Goal: Information Seeking & Learning: Learn about a topic

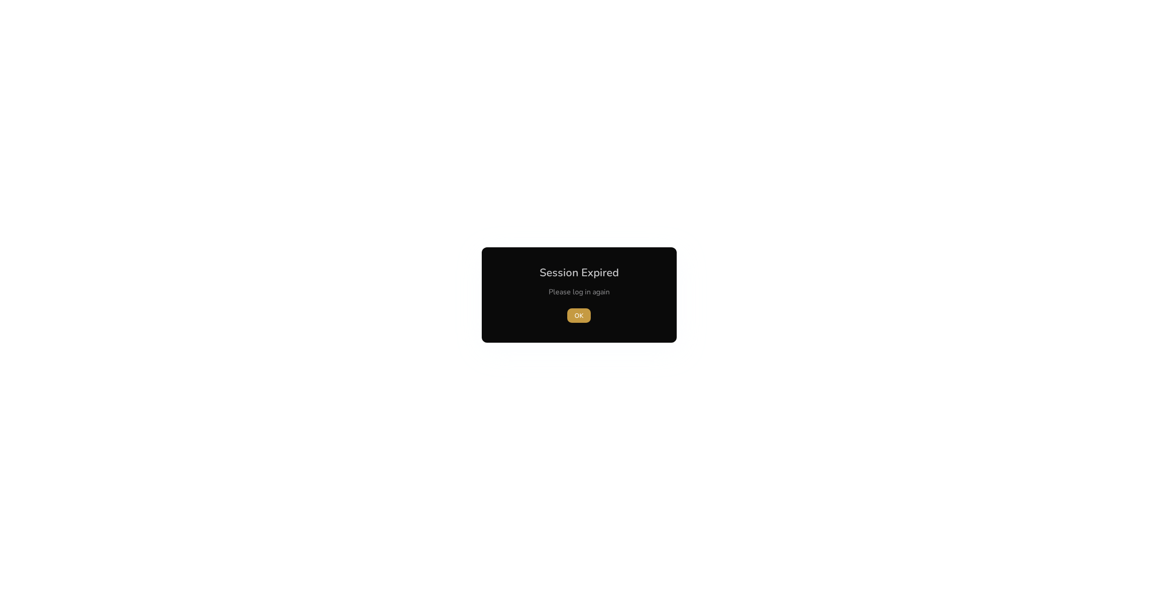
click at [576, 319] on span "OK" at bounding box center [579, 315] width 9 height 9
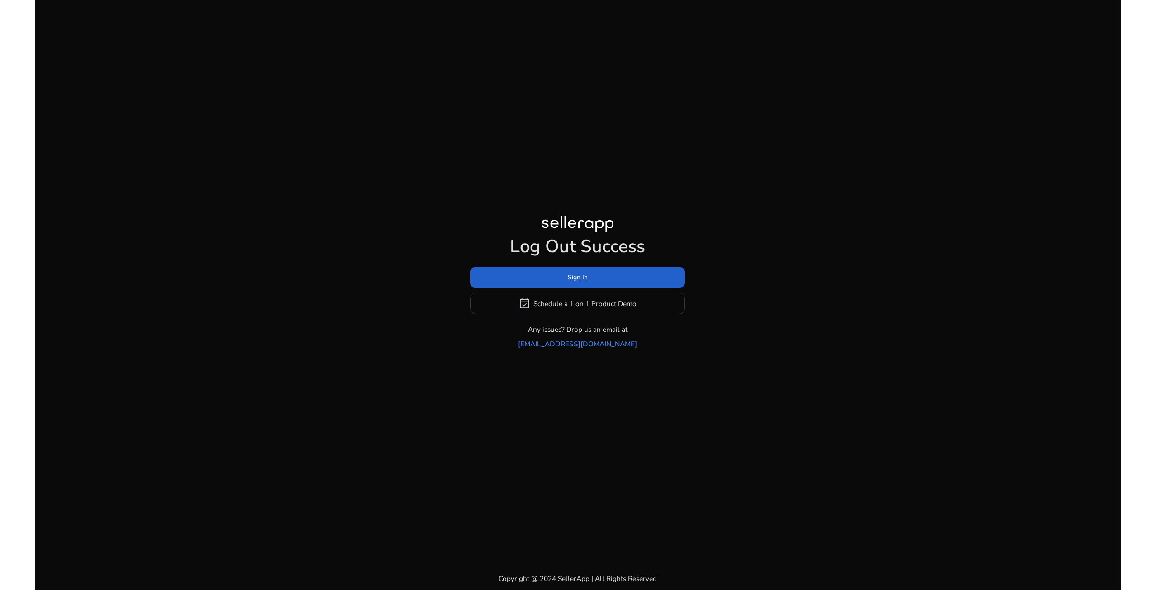
click at [610, 289] on span at bounding box center [577, 278] width 215 height 22
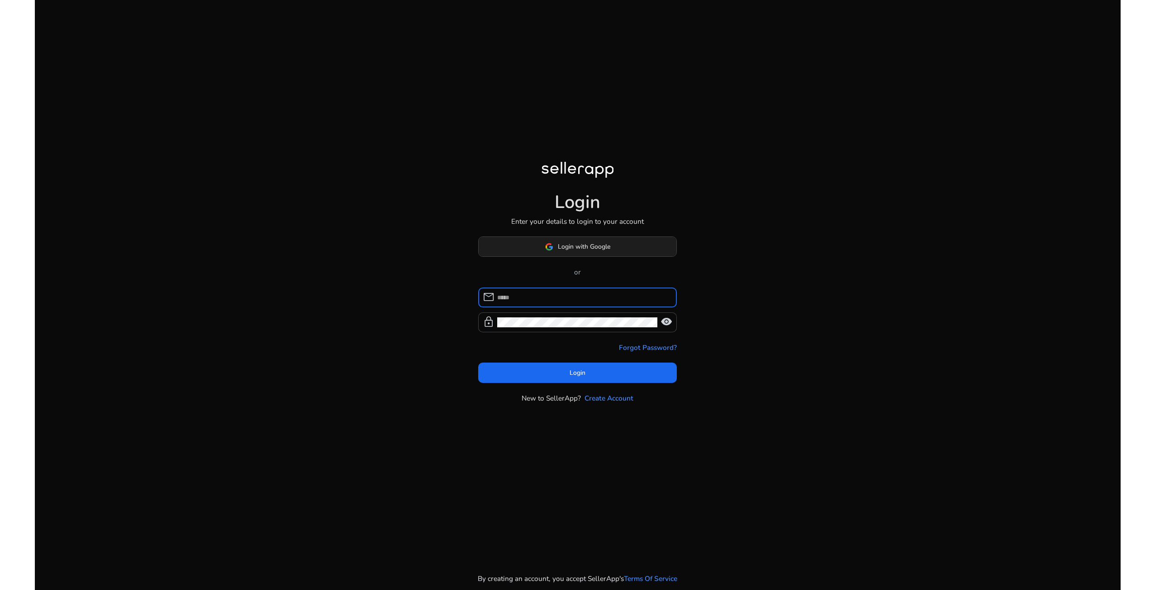
click at [565, 250] on span "Login with Google" at bounding box center [584, 246] width 52 height 9
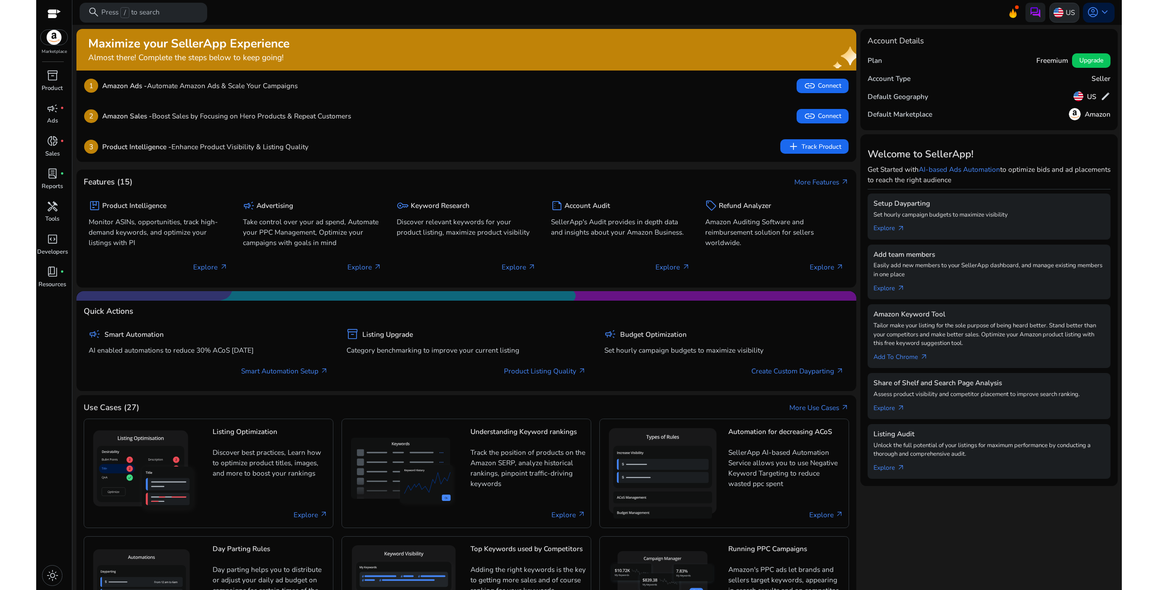
click at [1066, 11] on p "US" at bounding box center [1070, 13] width 9 height 16
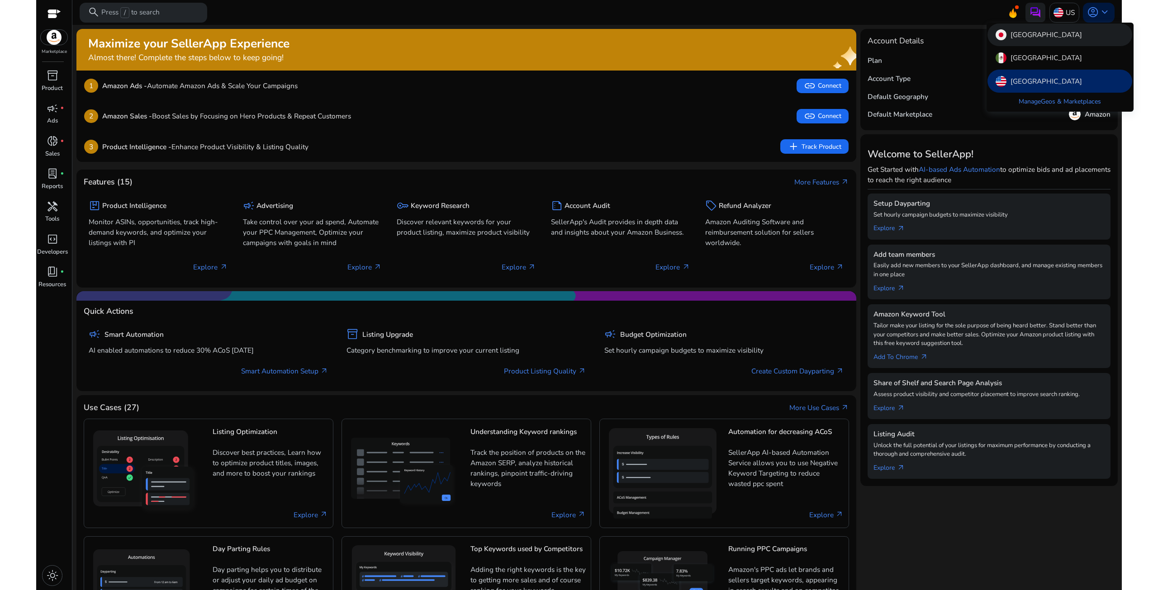
click at [1038, 38] on div "[GEOGRAPHIC_DATA]" at bounding box center [1060, 35] width 145 height 23
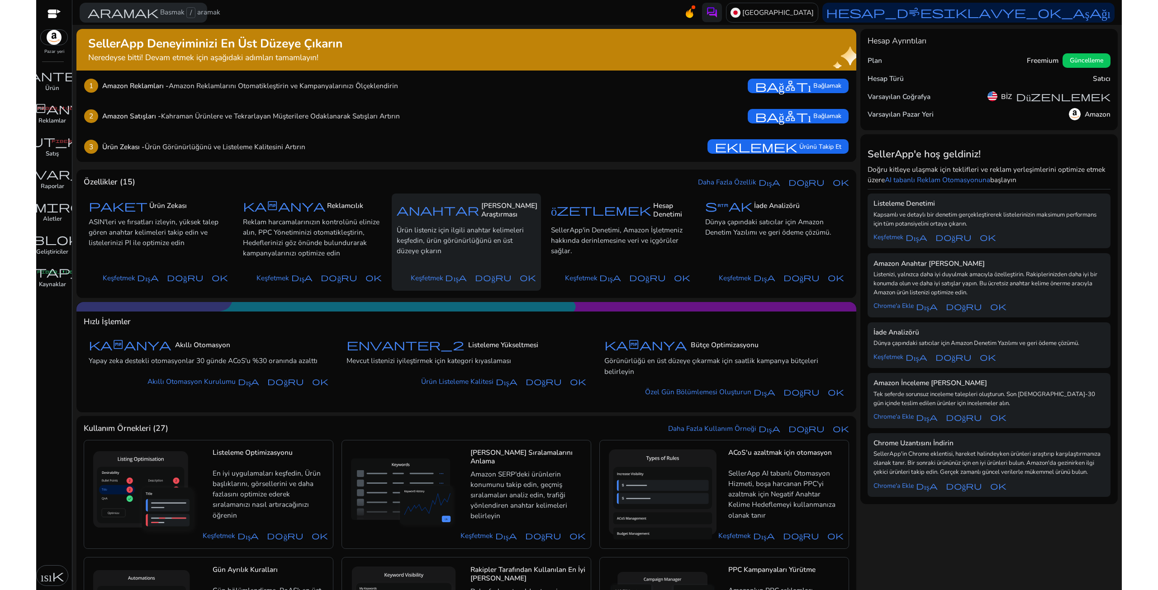
click at [475, 246] on p "Ürün listeniz için ilgili anahtar kelimeleri keşfedin, ürün görünürlüğünü en üs…" at bounding box center [466, 240] width 139 height 31
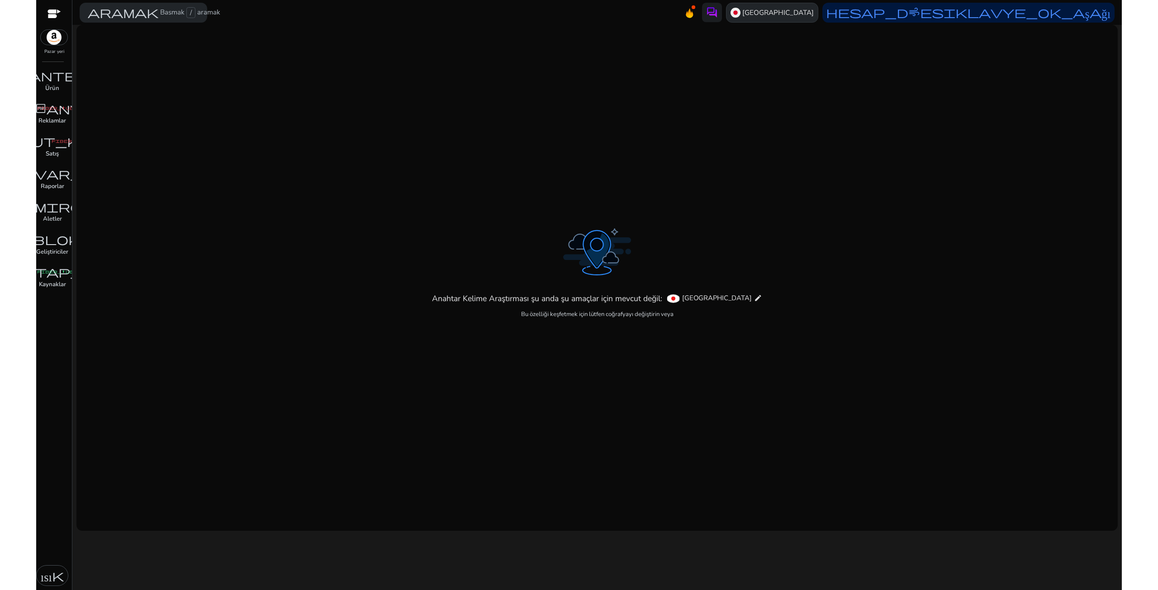
click at [741, 13] on img at bounding box center [736, 13] width 10 height 10
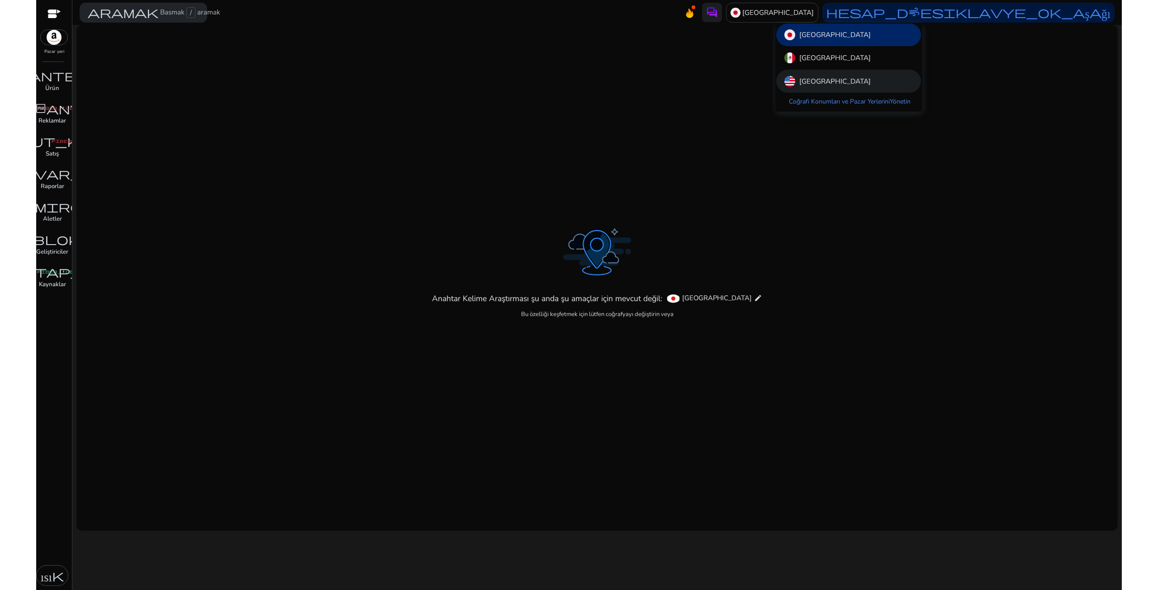
click at [804, 72] on div "[GEOGRAPHIC_DATA]" at bounding box center [848, 81] width 145 height 23
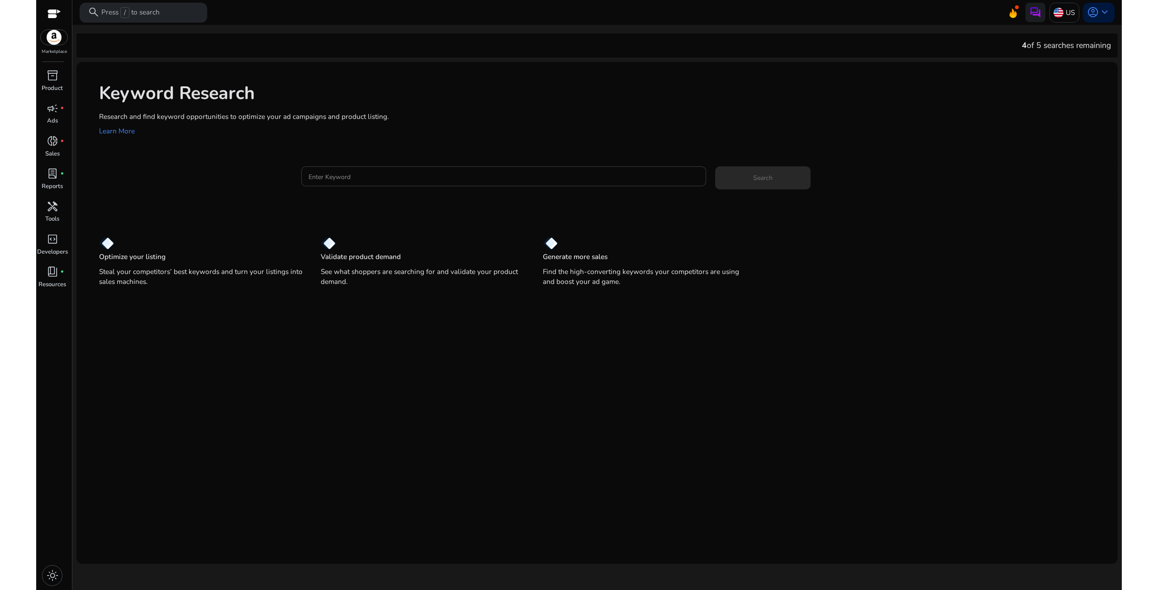
click at [317, 181] on input "Enter Keyword" at bounding box center [504, 176] width 390 height 10
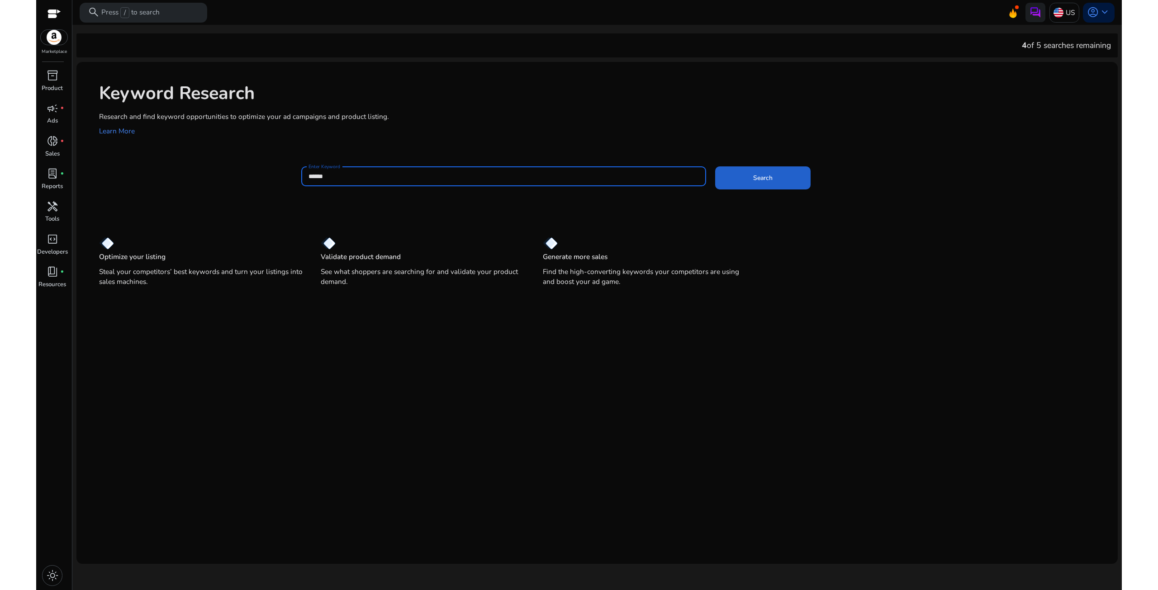
type input "******"
click at [766, 177] on span "Search" at bounding box center [762, 177] width 19 height 9
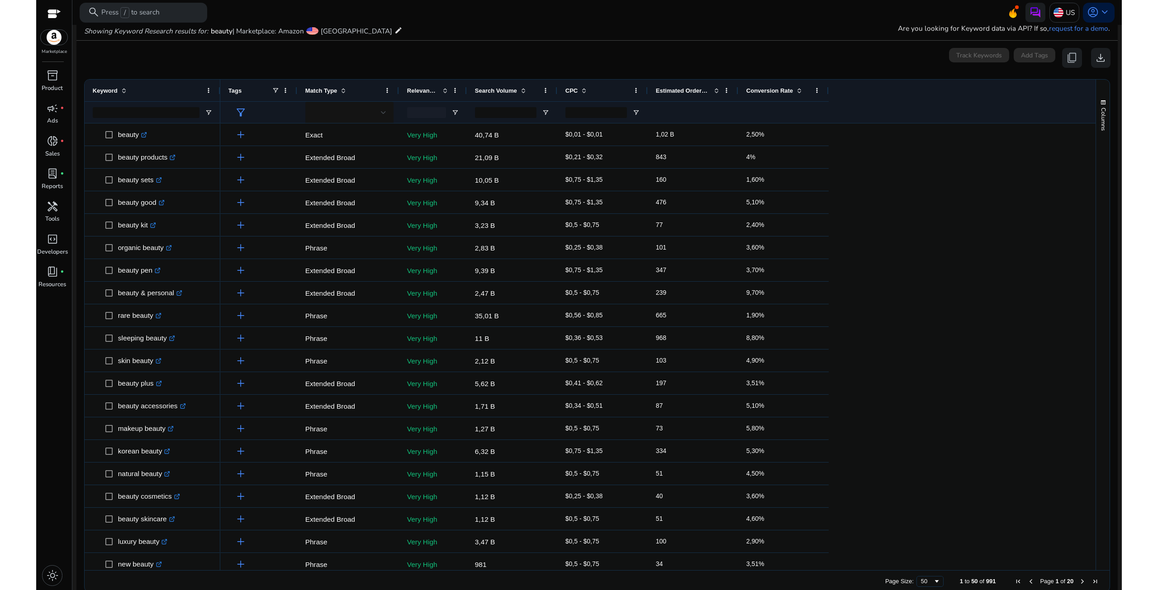
scroll to position [110, 0]
click at [525, 85] on span at bounding box center [523, 88] width 7 height 7
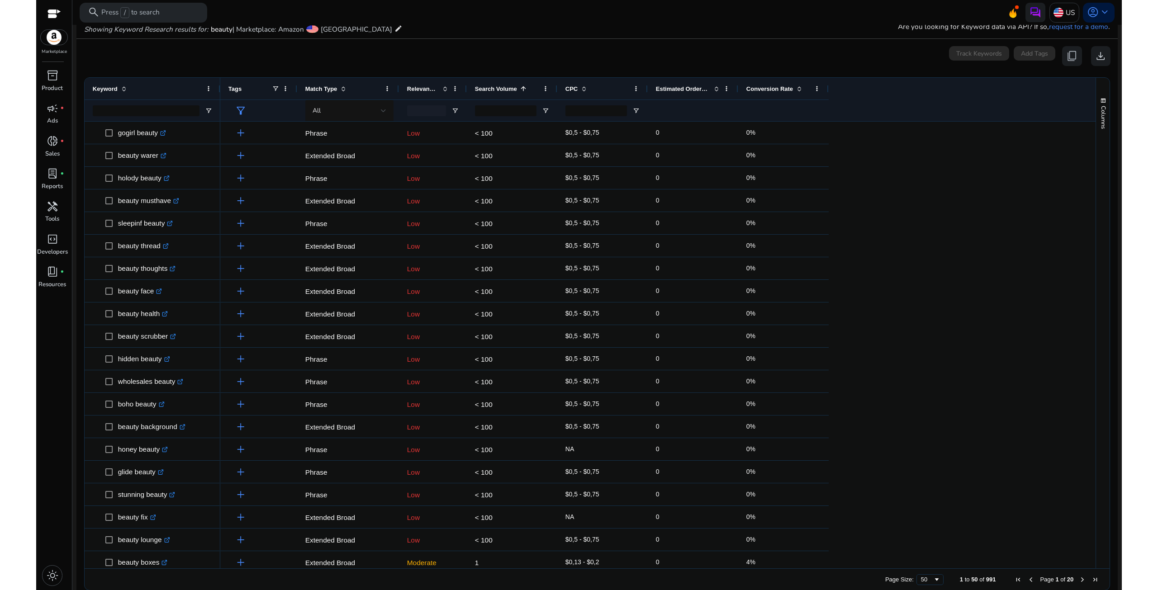
click at [525, 85] on span at bounding box center [523, 88] width 7 height 7
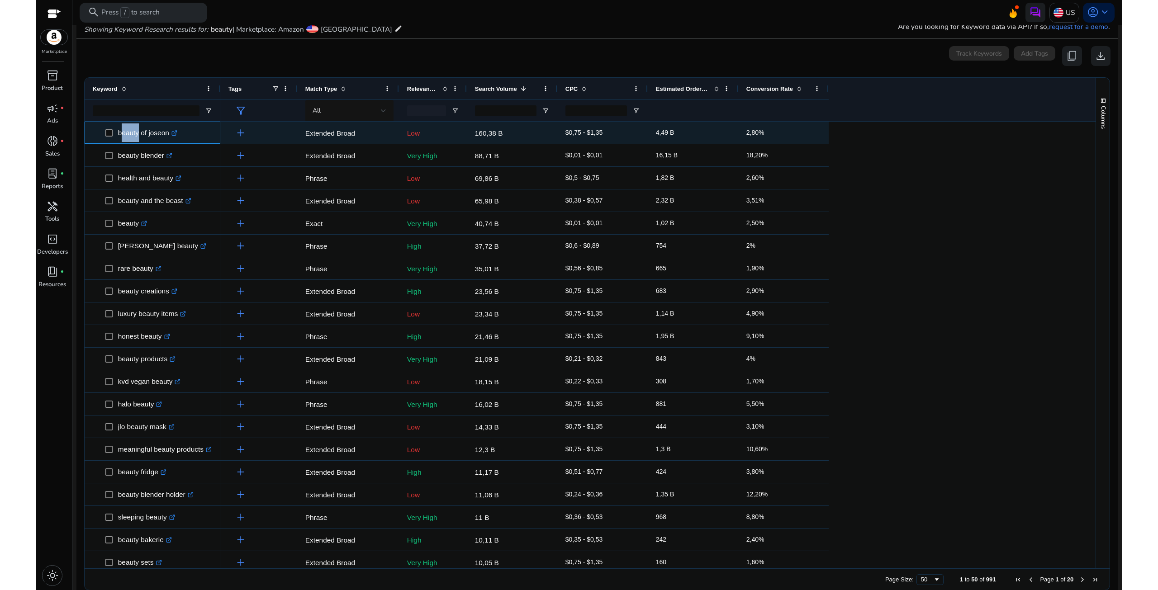
drag, startPoint x: 119, startPoint y: 133, endPoint x: 135, endPoint y: 133, distance: 15.8
click at [135, 133] on p "beauty of joseon .st0{fill:#2c8af8}" at bounding box center [147, 132] width 59 height 19
click at [141, 133] on p "beauty of joseon .st0{fill:#2c8af8}" at bounding box center [147, 132] width 59 height 19
click at [176, 134] on icon at bounding box center [173, 134] width 5 height 5
drag, startPoint x: 169, startPoint y: 134, endPoint x: 117, endPoint y: 138, distance: 51.7
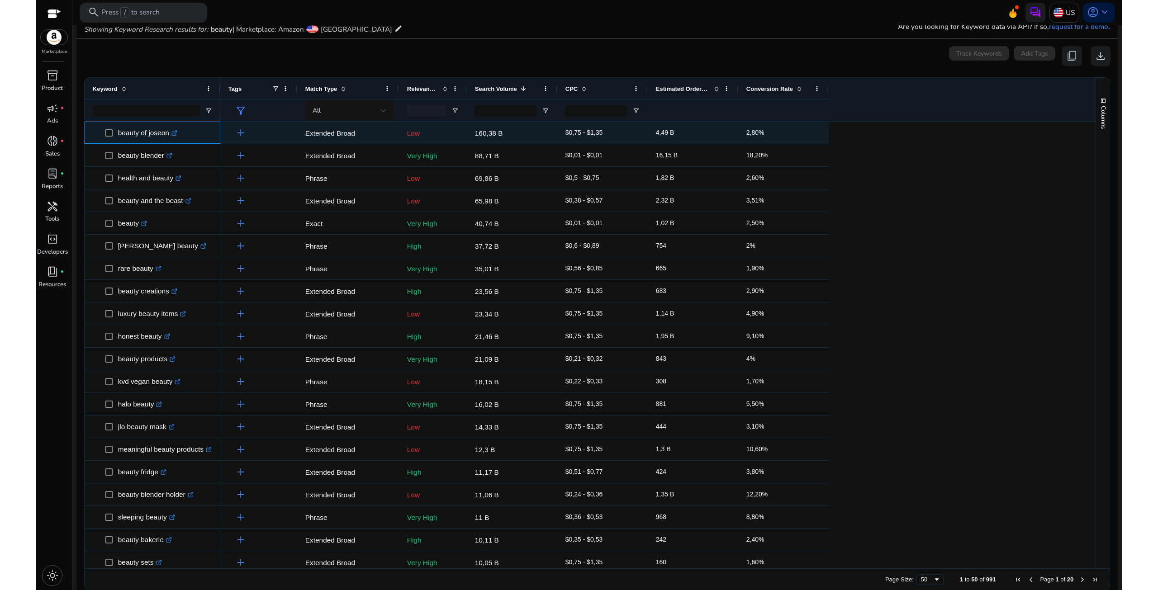
click at [117, 138] on span "beauty of joseon .st0{fill:#2c8af8}" at bounding box center [158, 132] width 107 height 19
copy span "beauty of joseon"
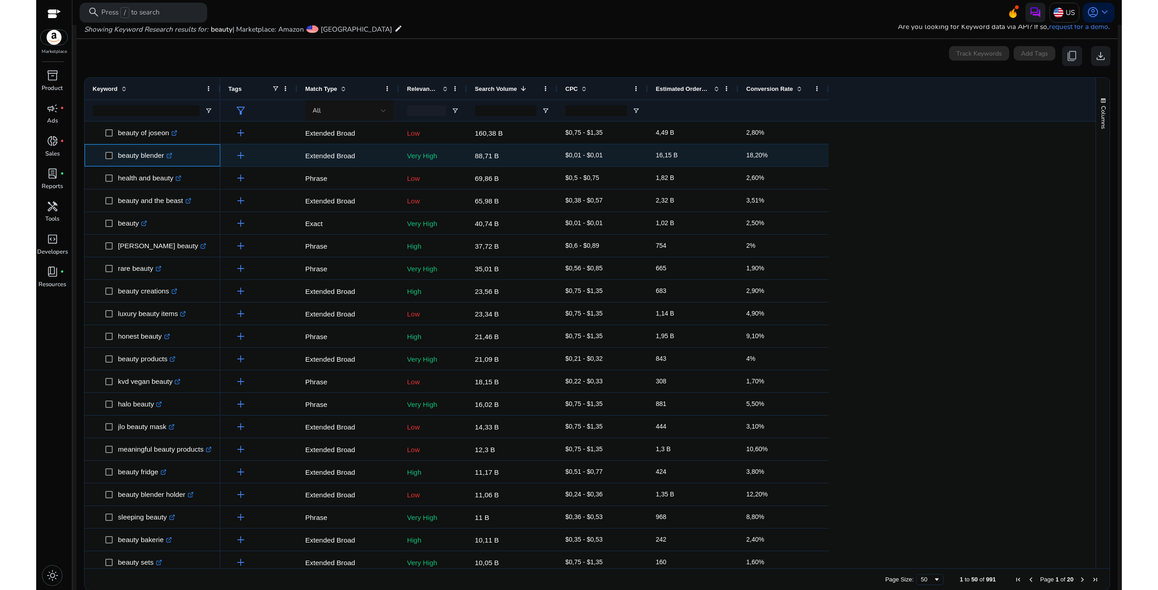
click at [127, 158] on p "beauty blender .st0{fill:#2c8af8}" at bounding box center [145, 155] width 54 height 19
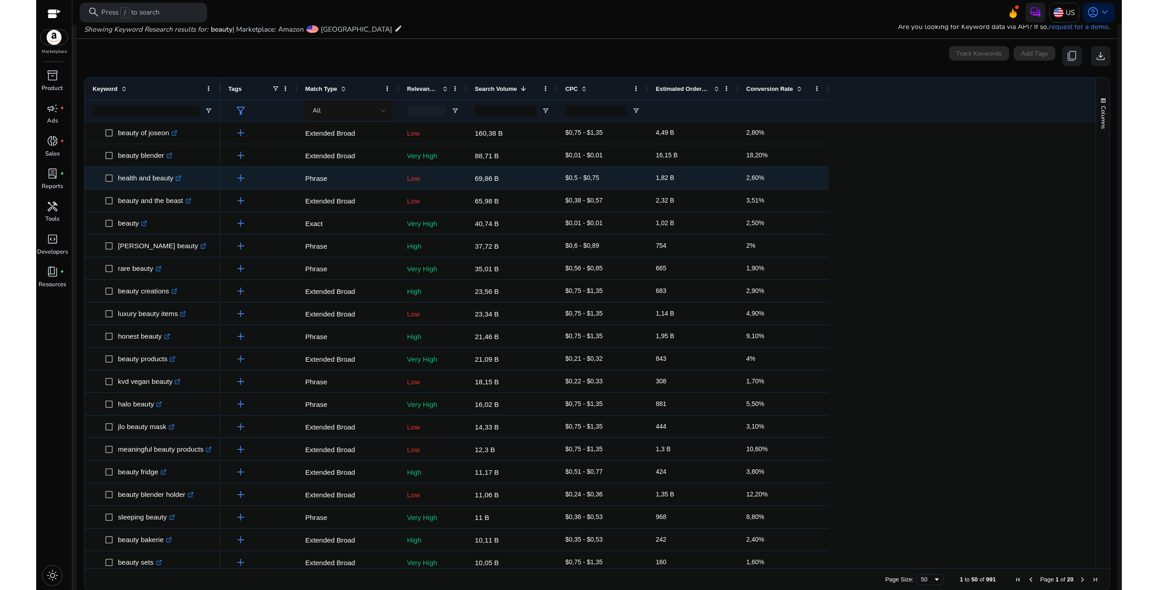
click at [180, 180] on icon ".st0{fill:#2c8af8}" at bounding box center [179, 179] width 6 height 6
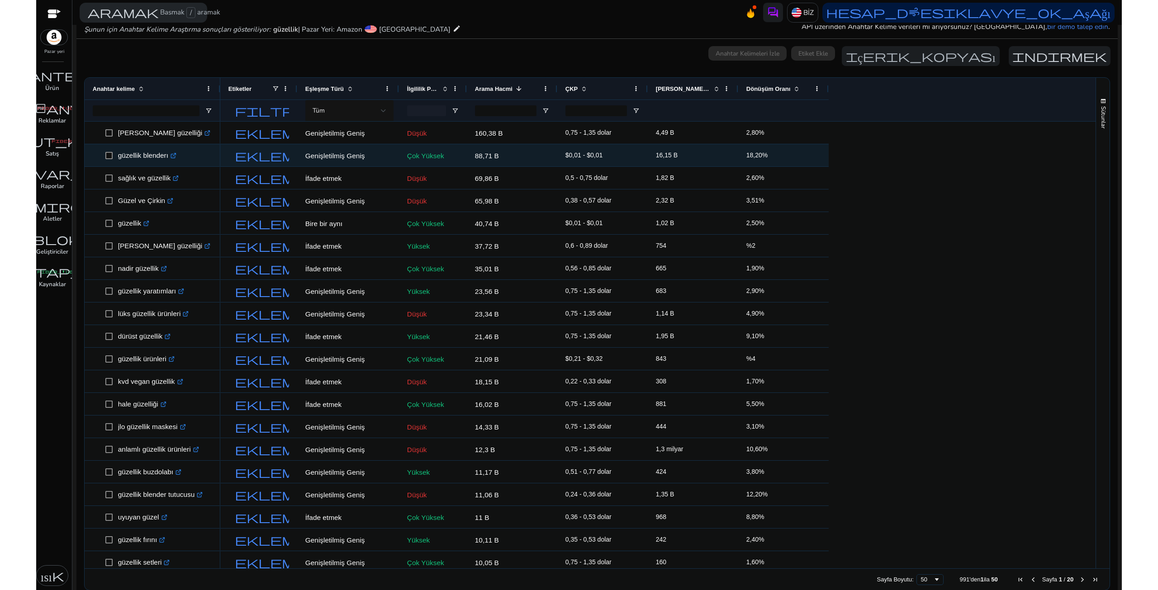
click at [174, 156] on icon ".st0{fill:#2c8af8}" at bounding box center [174, 156] width 6 height 6
